Goal: Transaction & Acquisition: Book appointment/travel/reservation

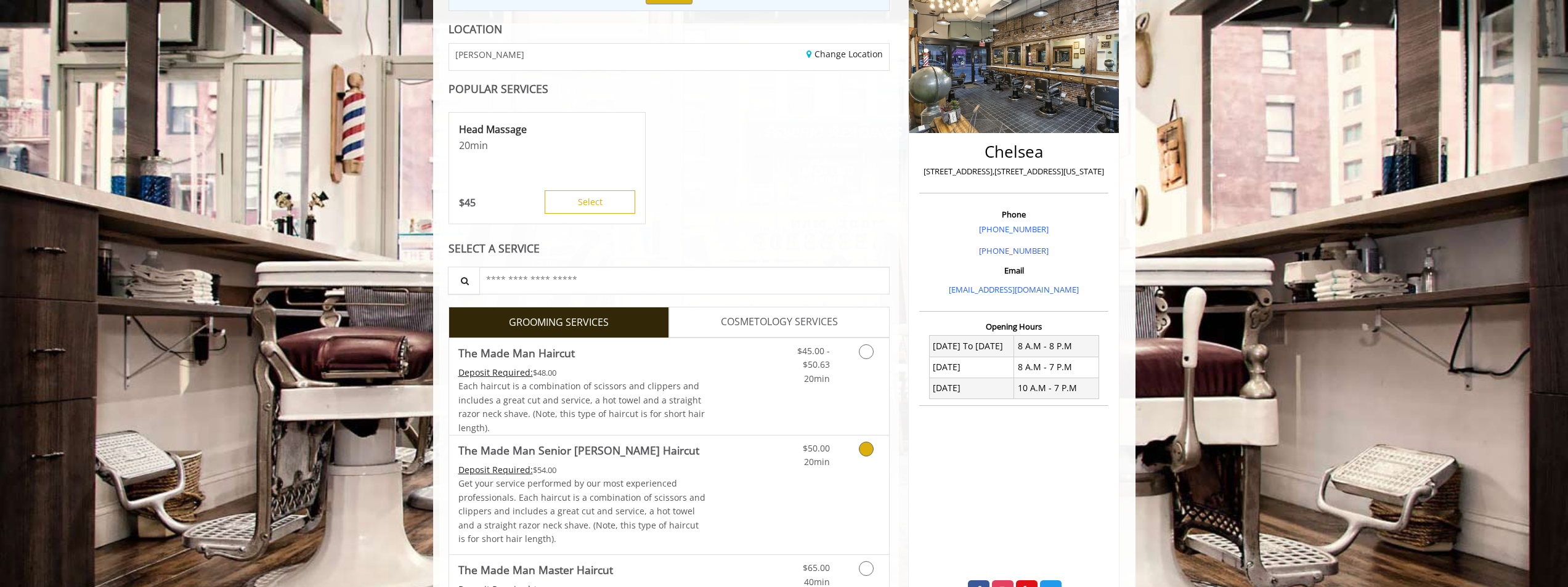
scroll to position [184, 0]
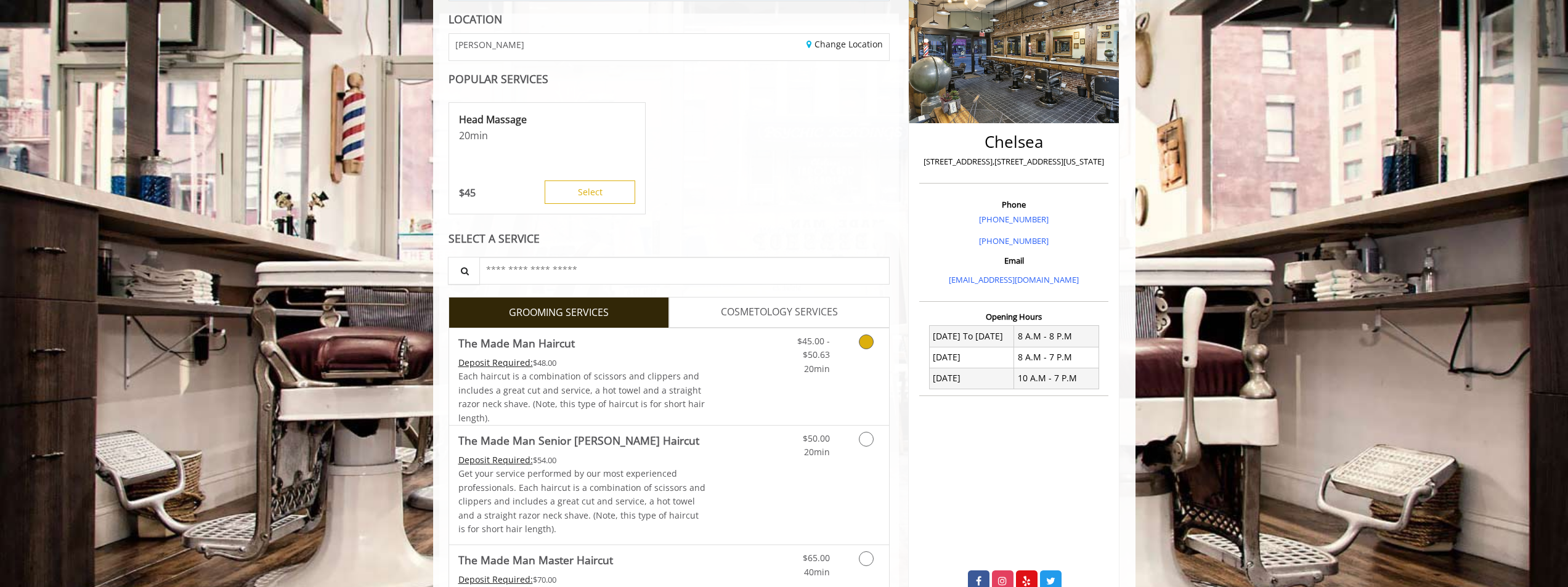
click at [867, 344] on icon "Grooming services" at bounding box center [866, 341] width 15 height 15
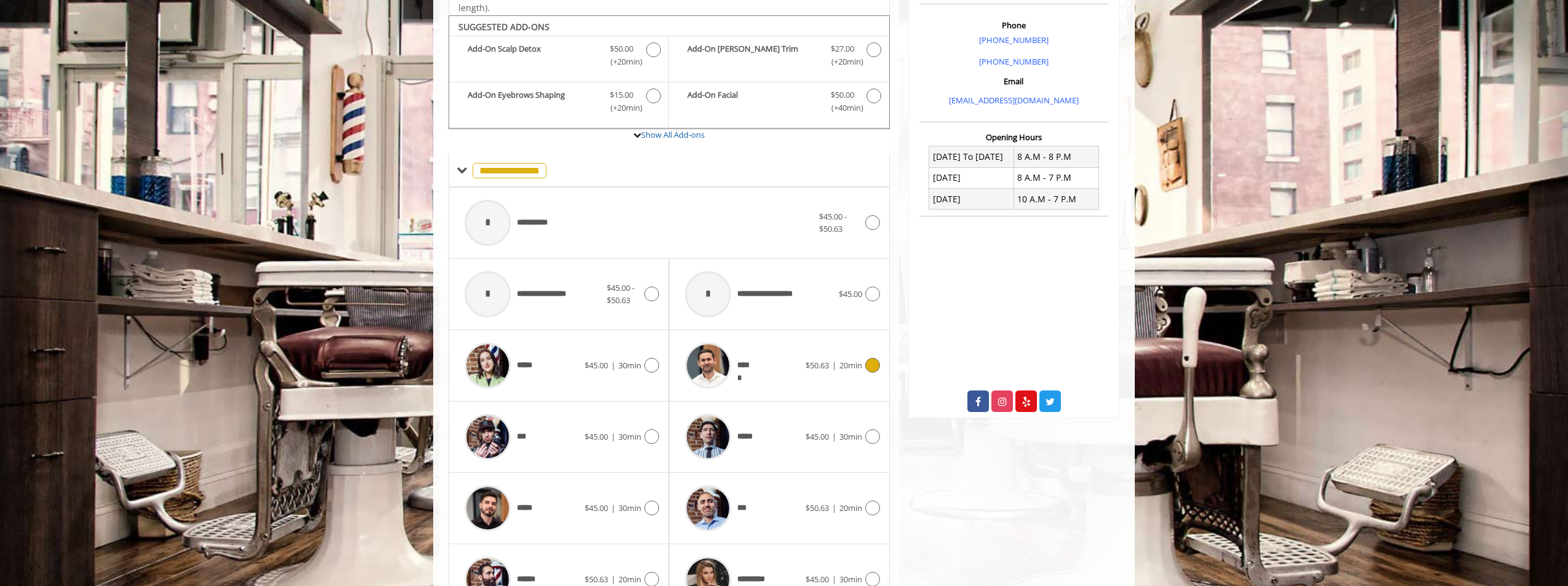
scroll to position [379, 0]
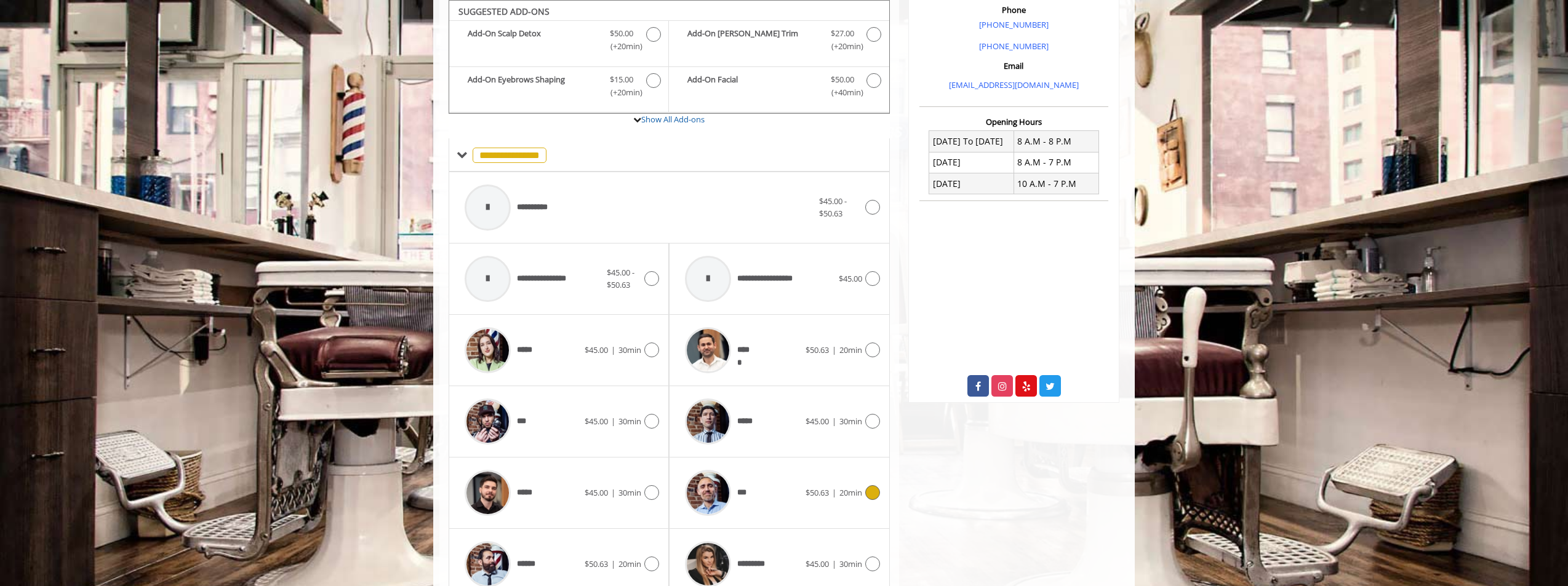
click at [867, 498] on div at bounding box center [871, 492] width 18 height 15
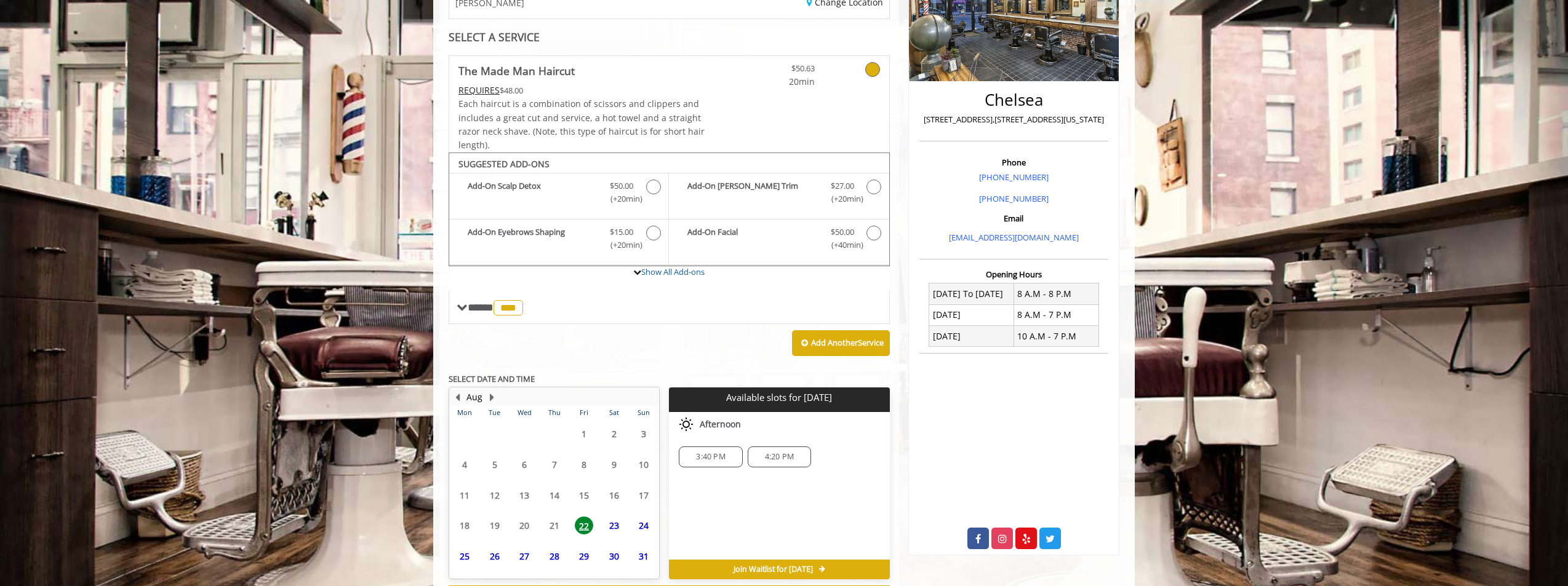
scroll to position [280, 0]
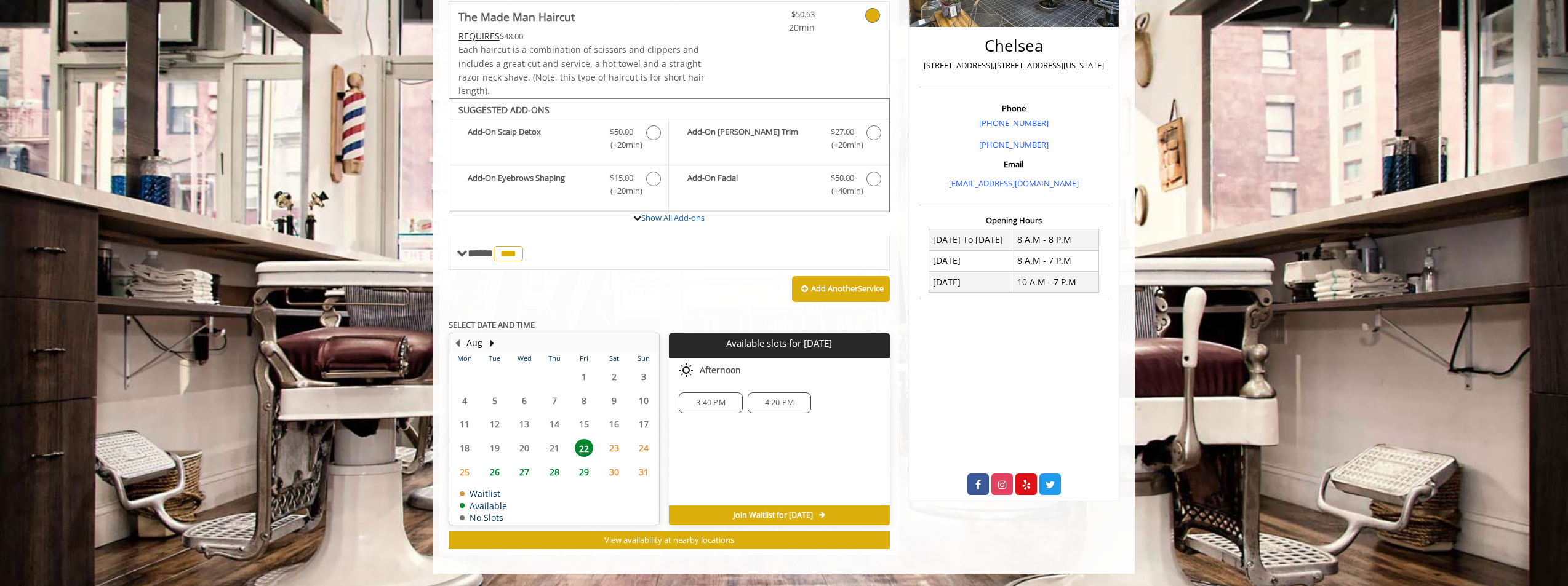
click at [715, 404] on span "3:40 PM" at bounding box center [710, 403] width 29 height 10
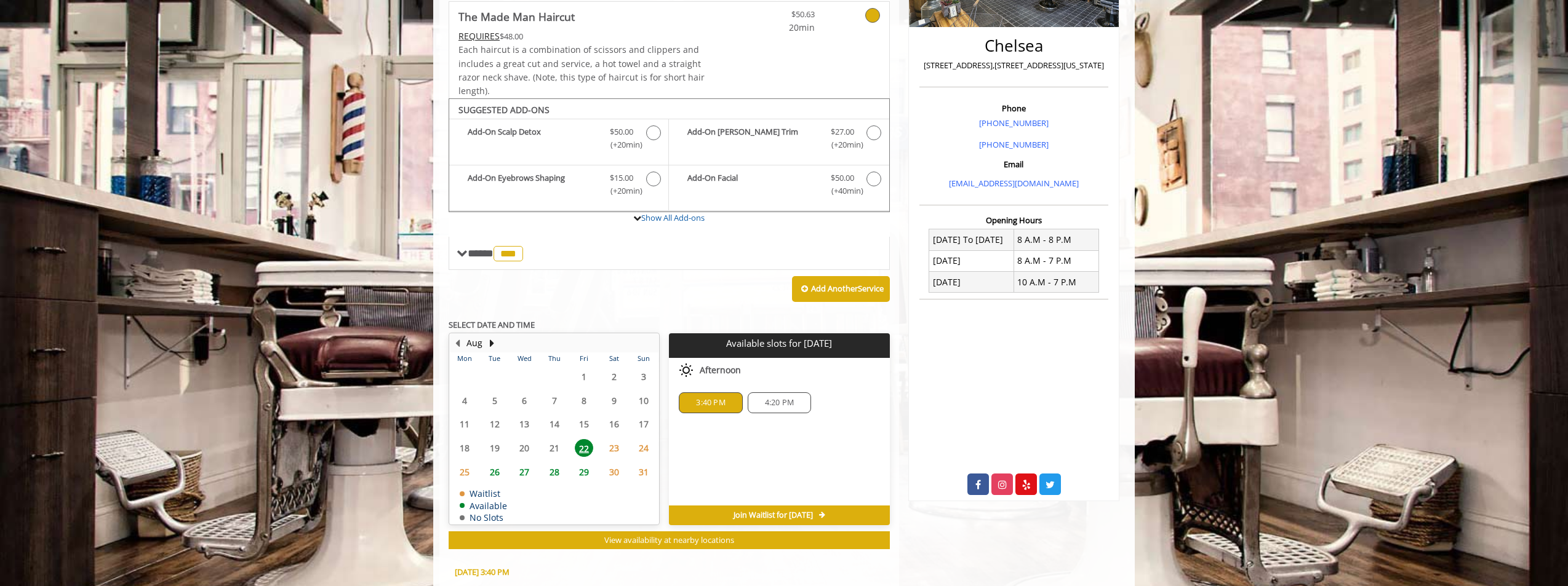
scroll to position [503, 0]
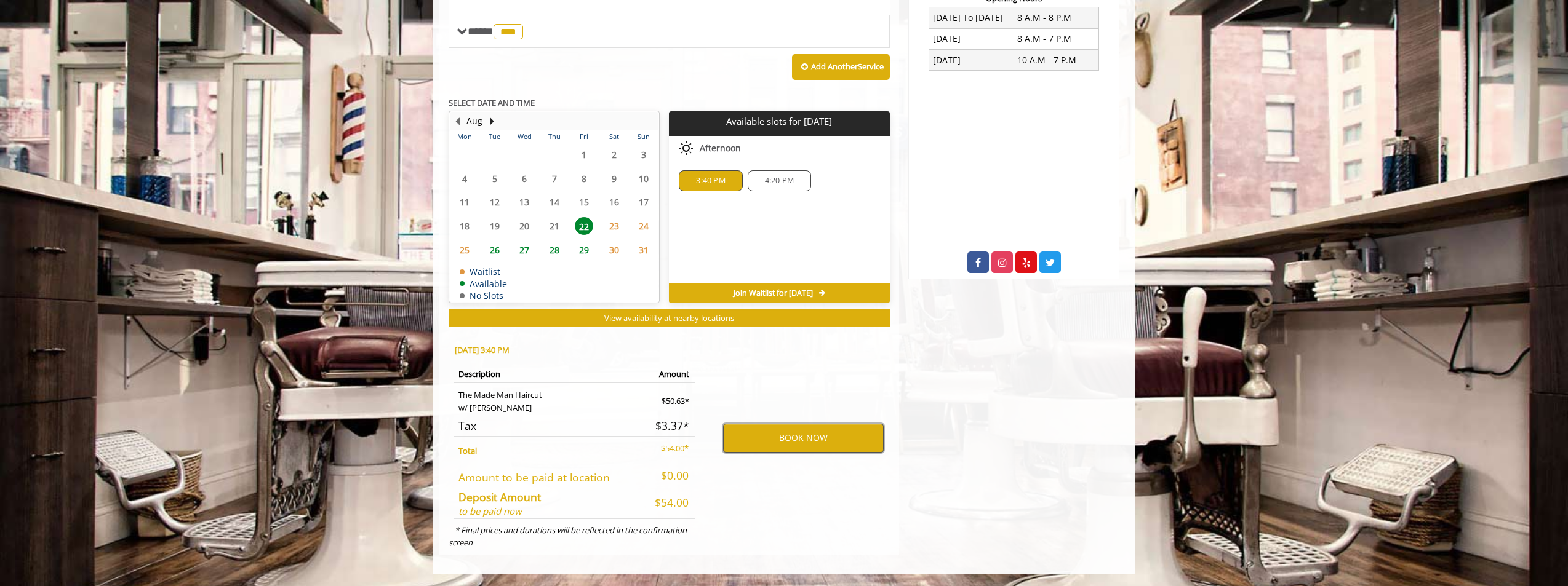
click at [783, 434] on button "BOOK NOW" at bounding box center [803, 438] width 161 height 28
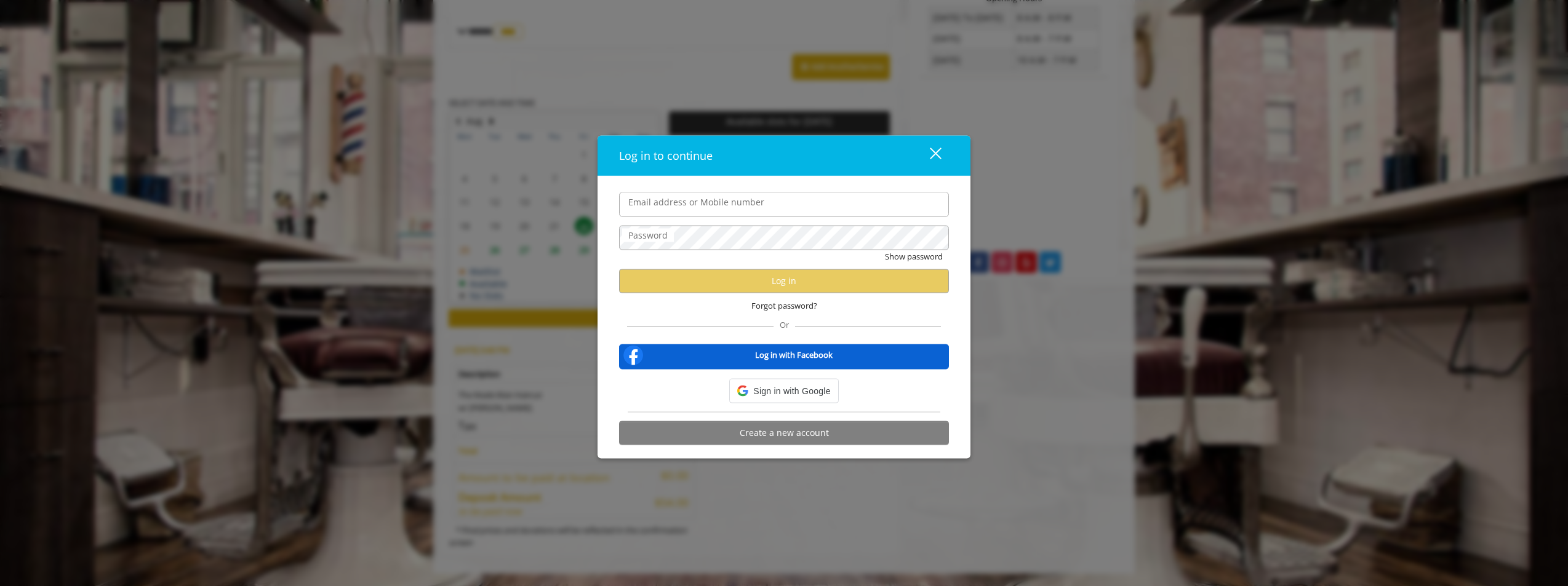
type input "**********"
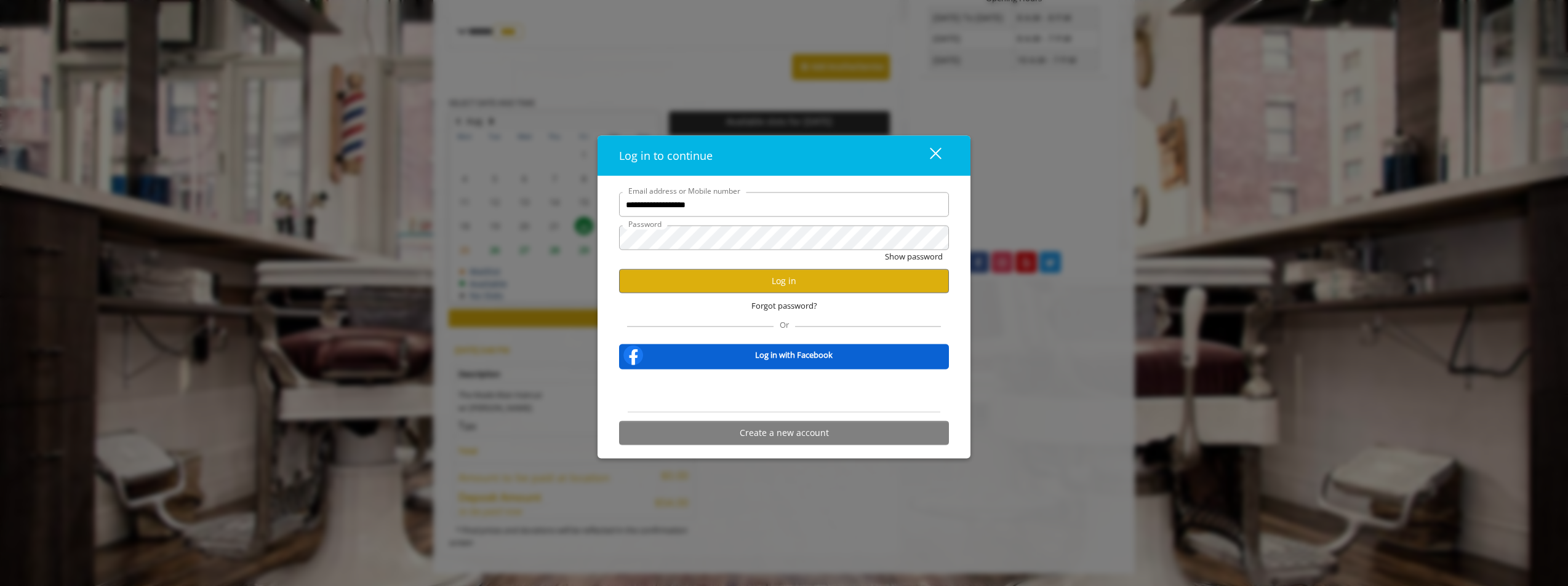
scroll to position [0, 0]
click at [748, 286] on button "Log in" at bounding box center [784, 280] width 330 height 24
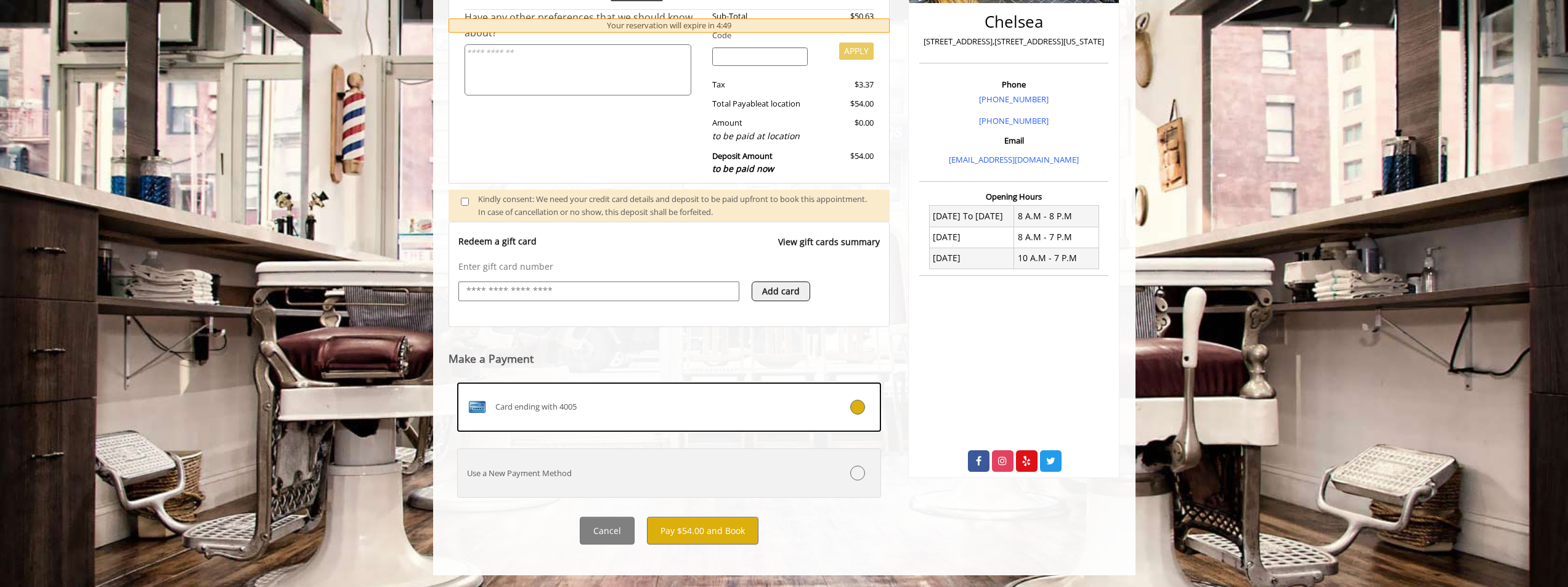
scroll to position [305, 0]
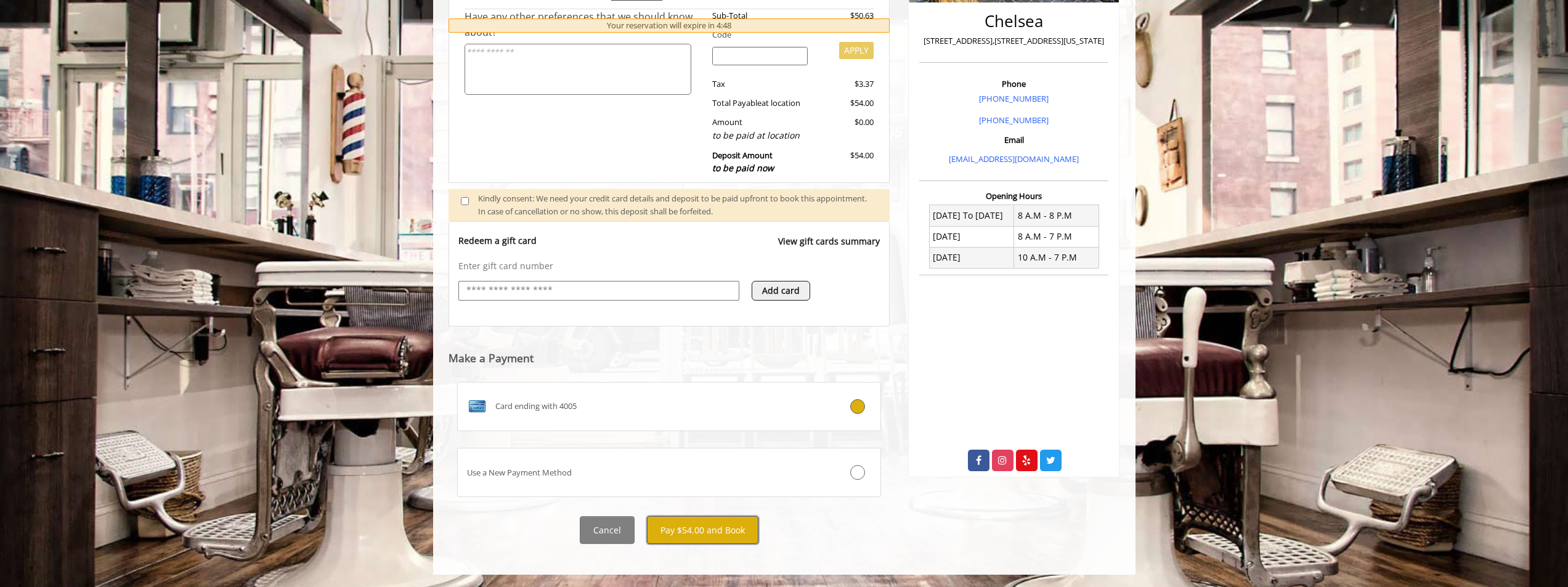
click at [707, 527] on button "Pay $54.00 and Book" at bounding box center [703, 530] width 112 height 28
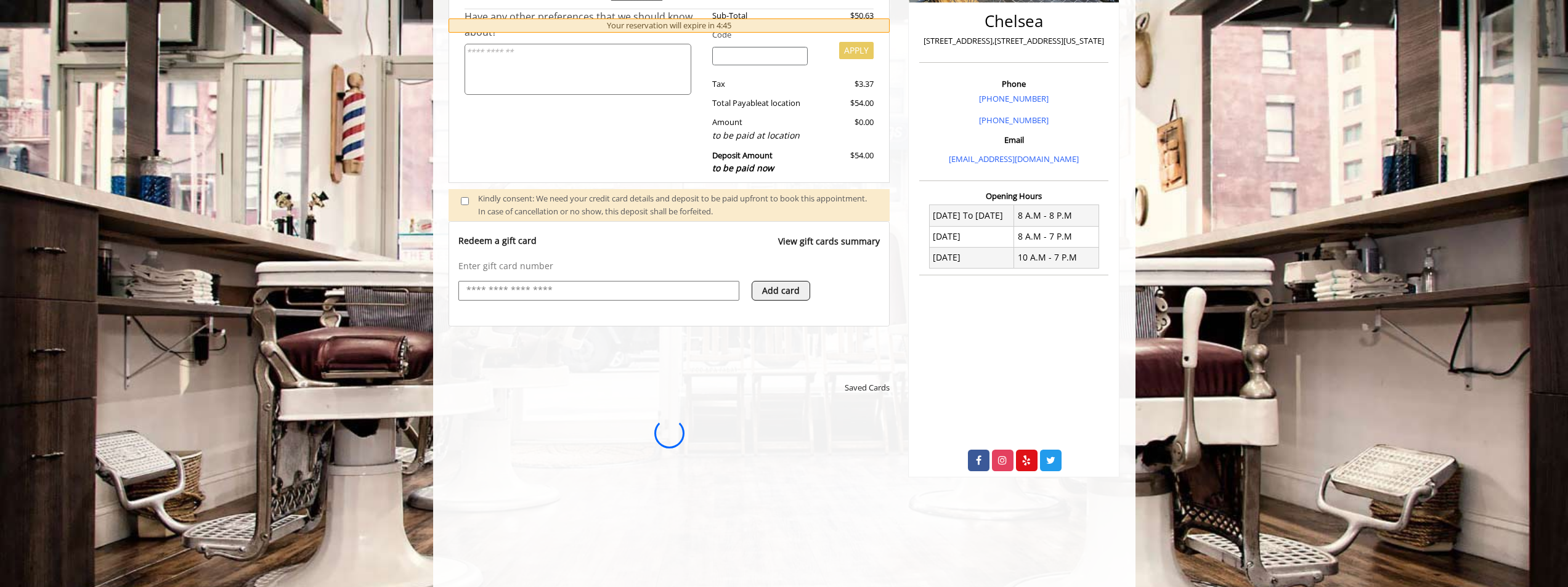
scroll to position [0, 0]
